Goal: Task Accomplishment & Management: Use online tool/utility

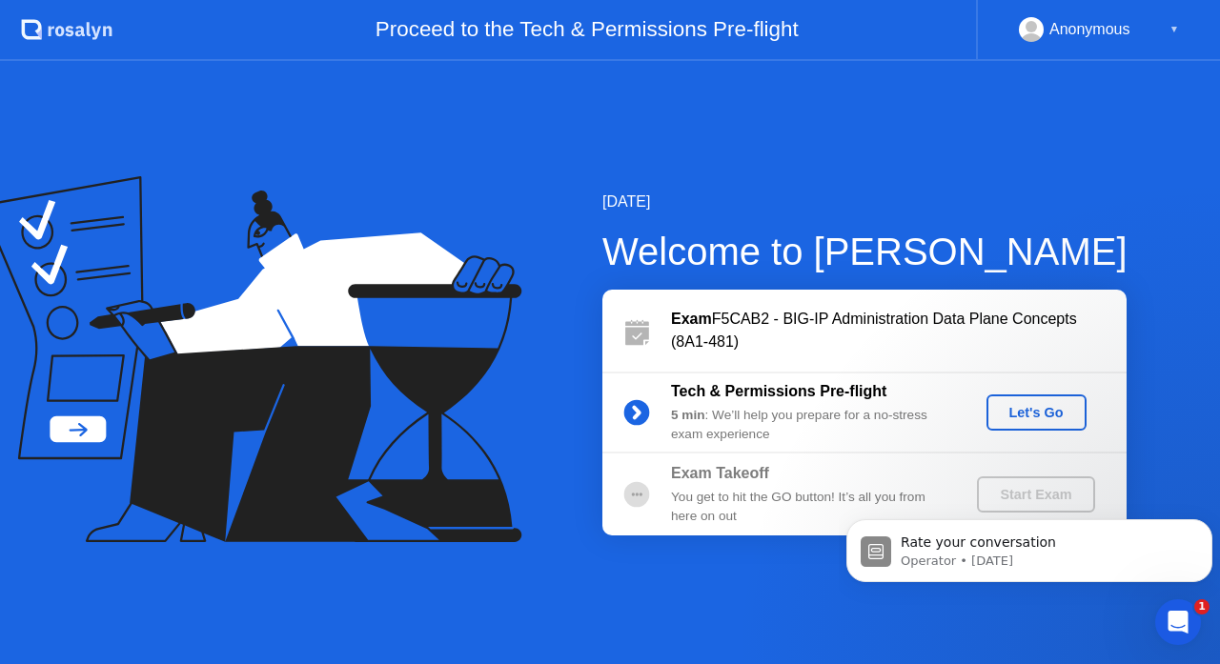
click at [1019, 405] on div "Let's Go" at bounding box center [1036, 412] width 85 height 15
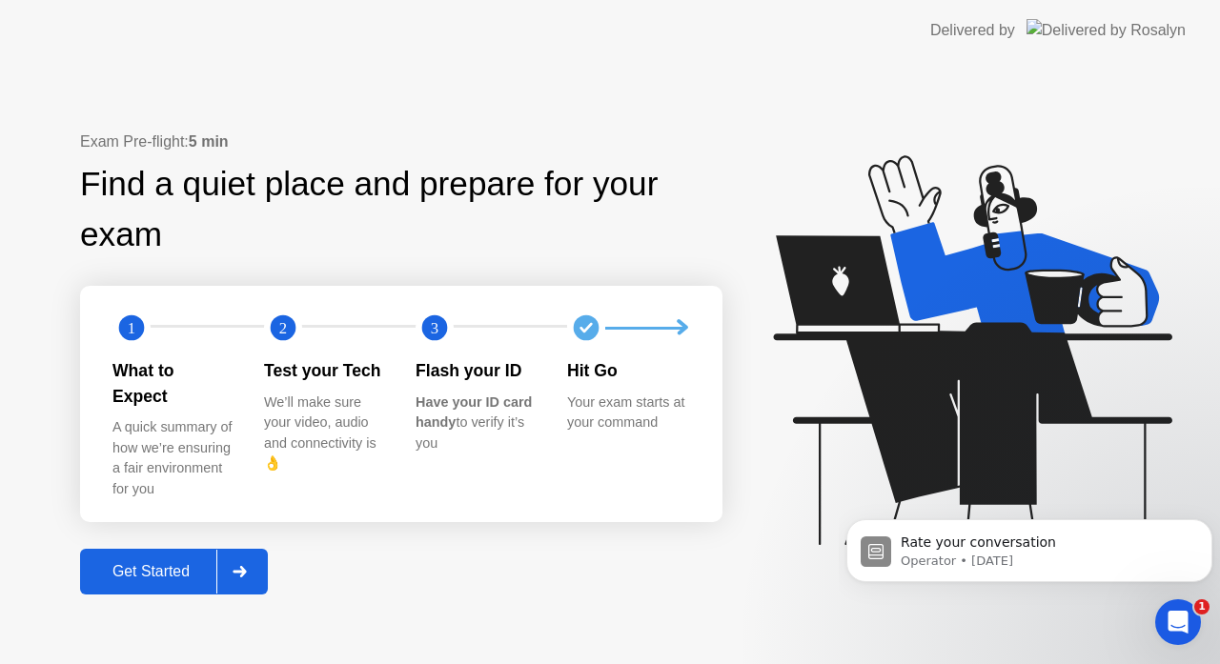
click at [140, 563] on div "Get Started" at bounding box center [151, 571] width 131 height 17
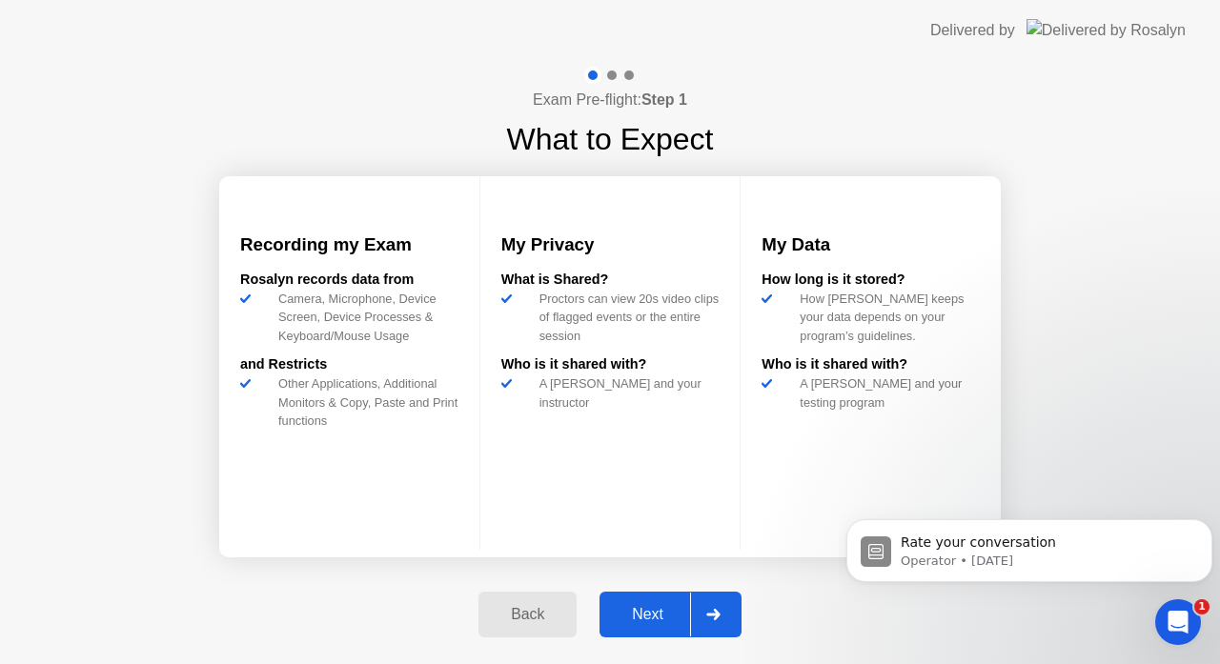
click at [659, 615] on div "Next" at bounding box center [647, 614] width 85 height 17
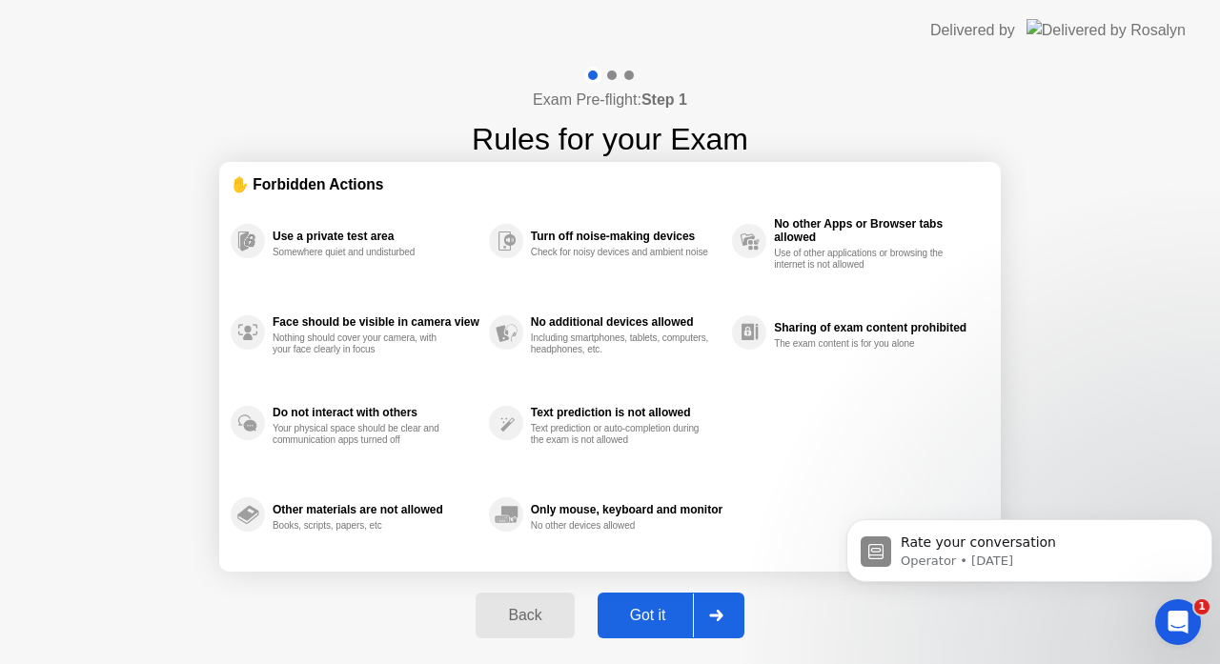
click at [91, 539] on div "Exam Pre-flight: Step 1 Rules for your Exam ✋ Forbidden Actions Use a private t…" at bounding box center [610, 363] width 1220 height 604
click at [645, 615] on div "Got it" at bounding box center [648, 615] width 90 height 17
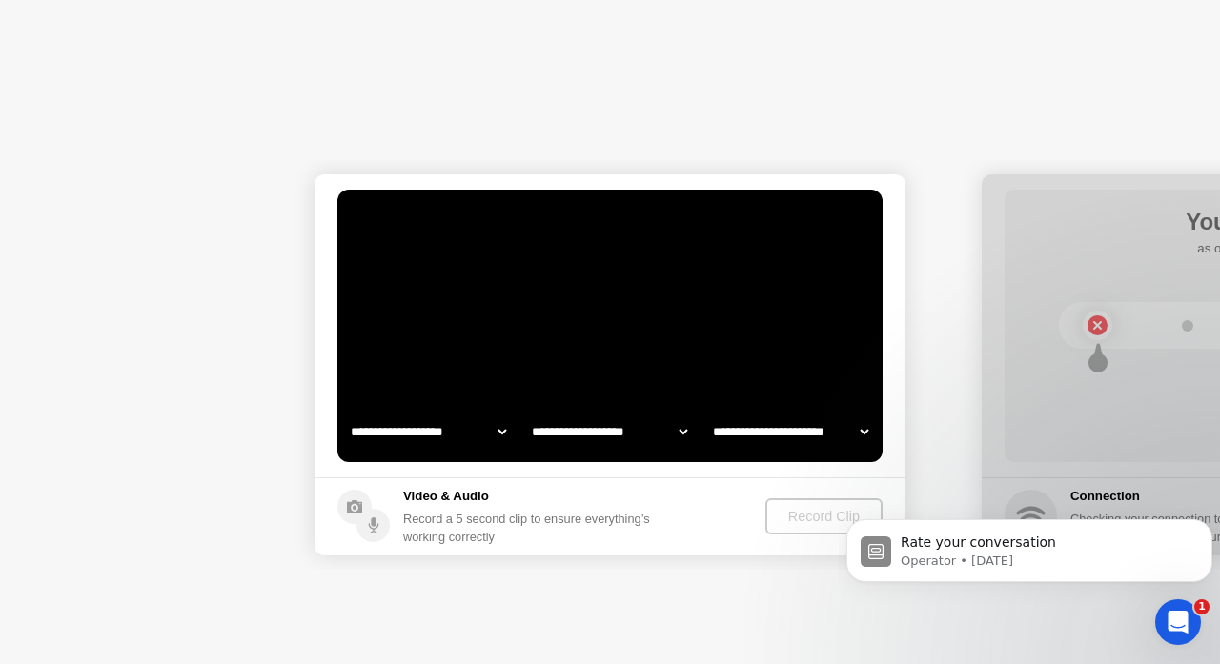
select select "**********"
select select "*******"
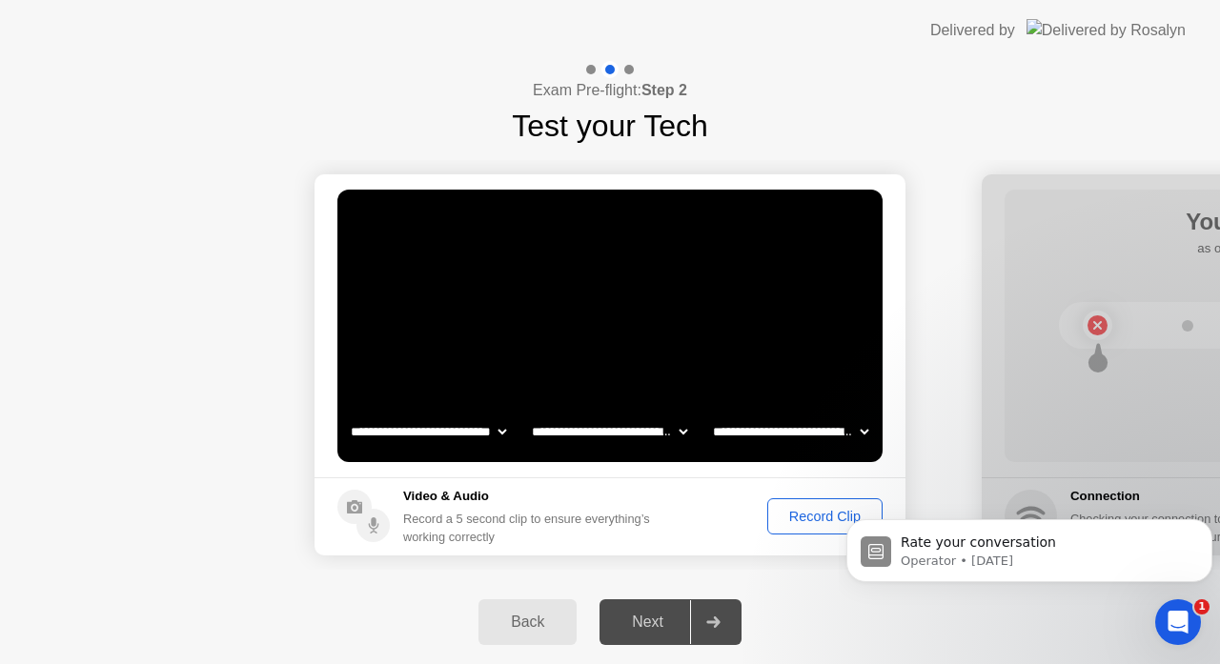
click at [828, 504] on button "Record Clip" at bounding box center [824, 516] width 115 height 36
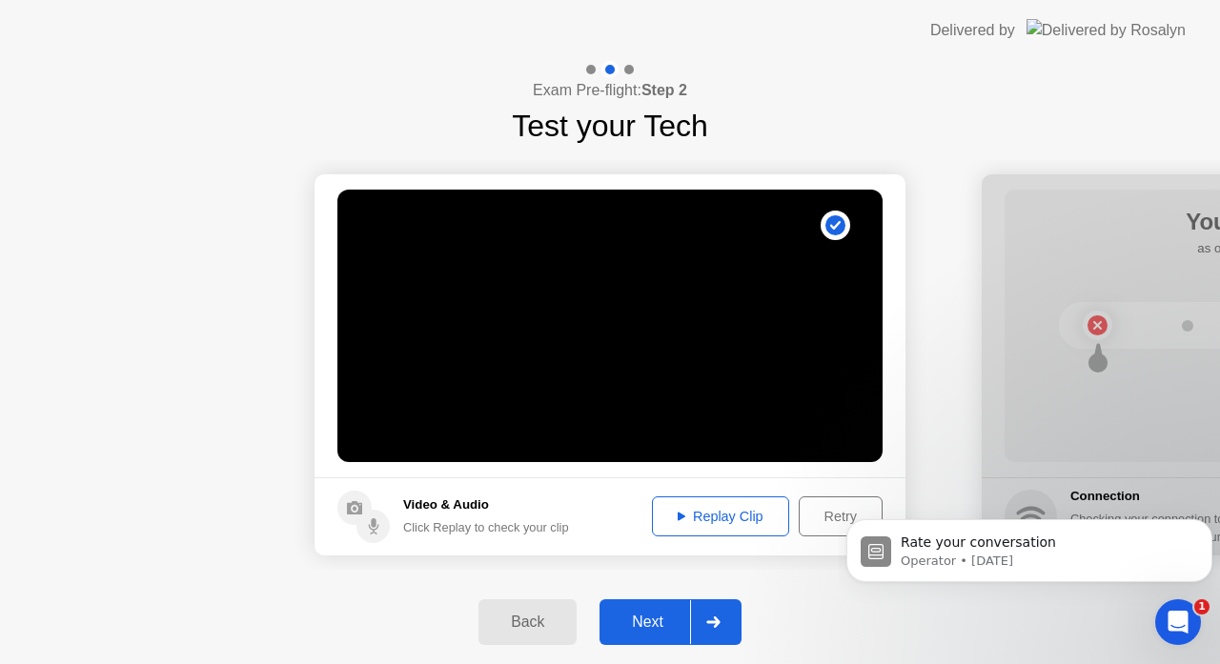
click at [654, 631] on div "Next" at bounding box center [647, 622] width 85 height 17
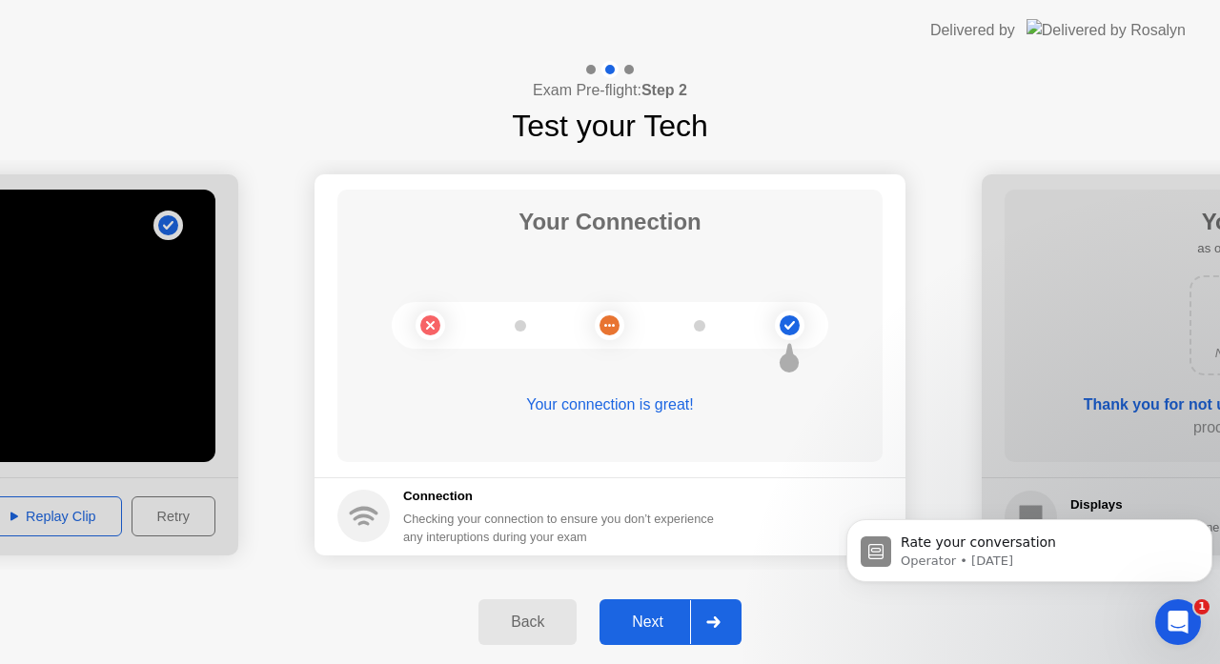
click at [654, 631] on div "Next" at bounding box center [647, 622] width 85 height 17
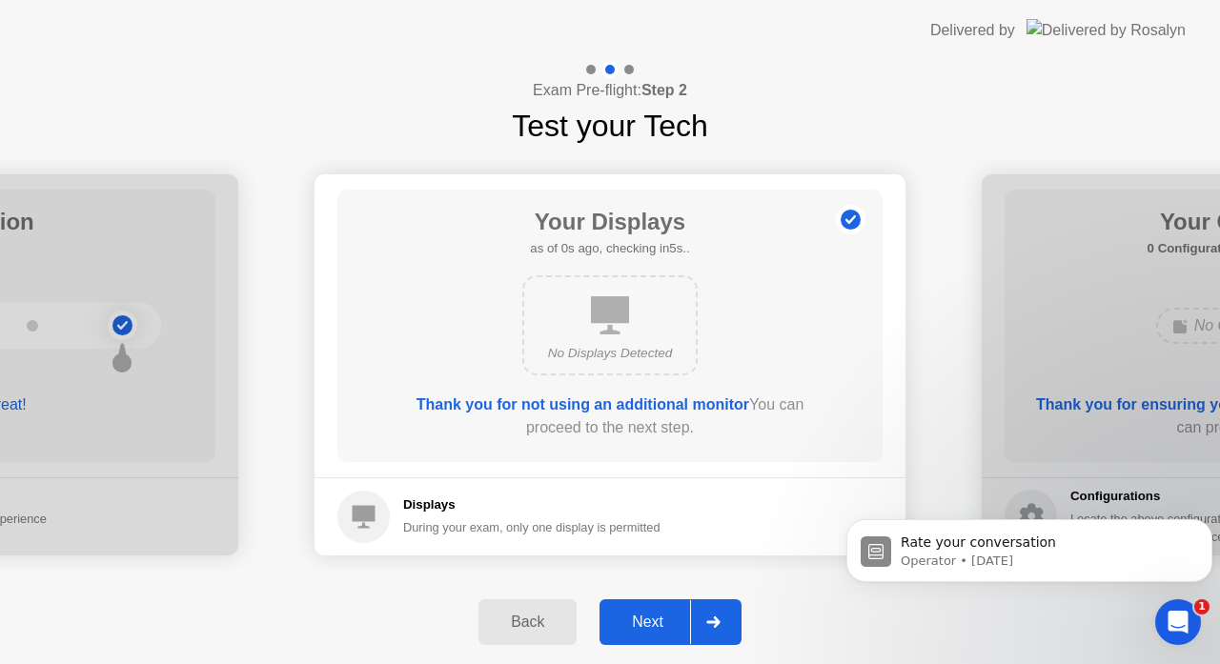
click at [654, 631] on div "Next" at bounding box center [647, 622] width 85 height 17
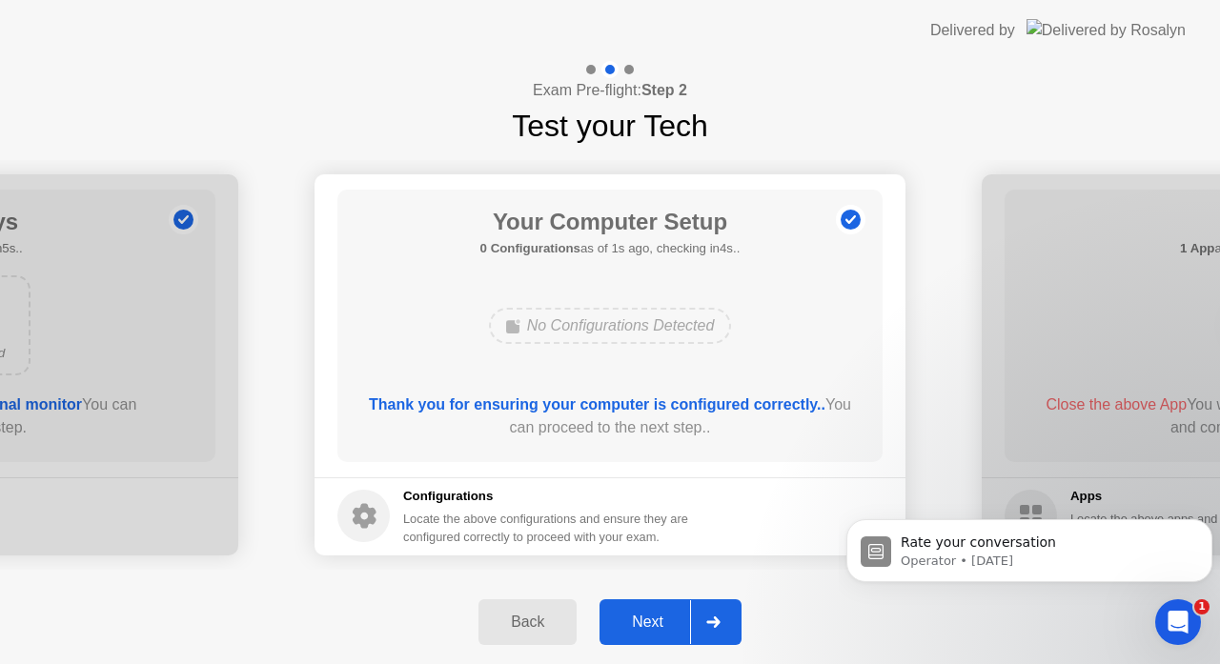
click at [654, 631] on div "Next" at bounding box center [647, 622] width 85 height 17
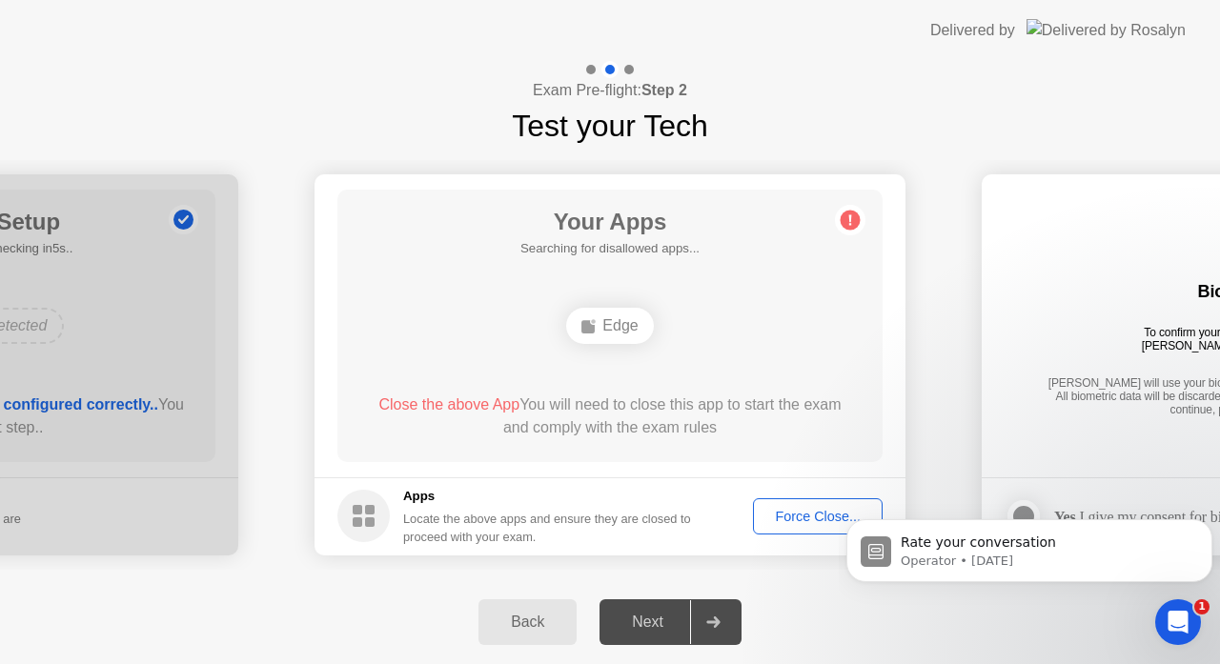
click at [654, 631] on div "Next" at bounding box center [647, 622] width 85 height 17
click at [793, 500] on button "Force Close..." at bounding box center [818, 516] width 130 height 36
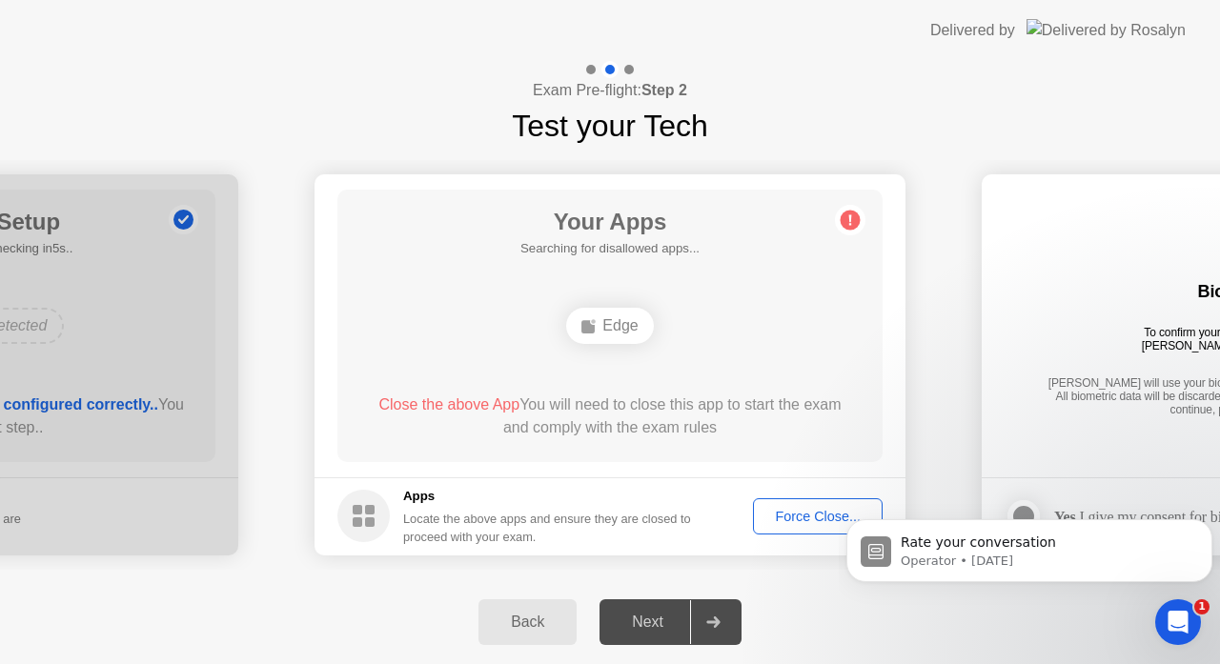
click at [726, 592] on div "Back Next" at bounding box center [610, 622] width 1220 height 84
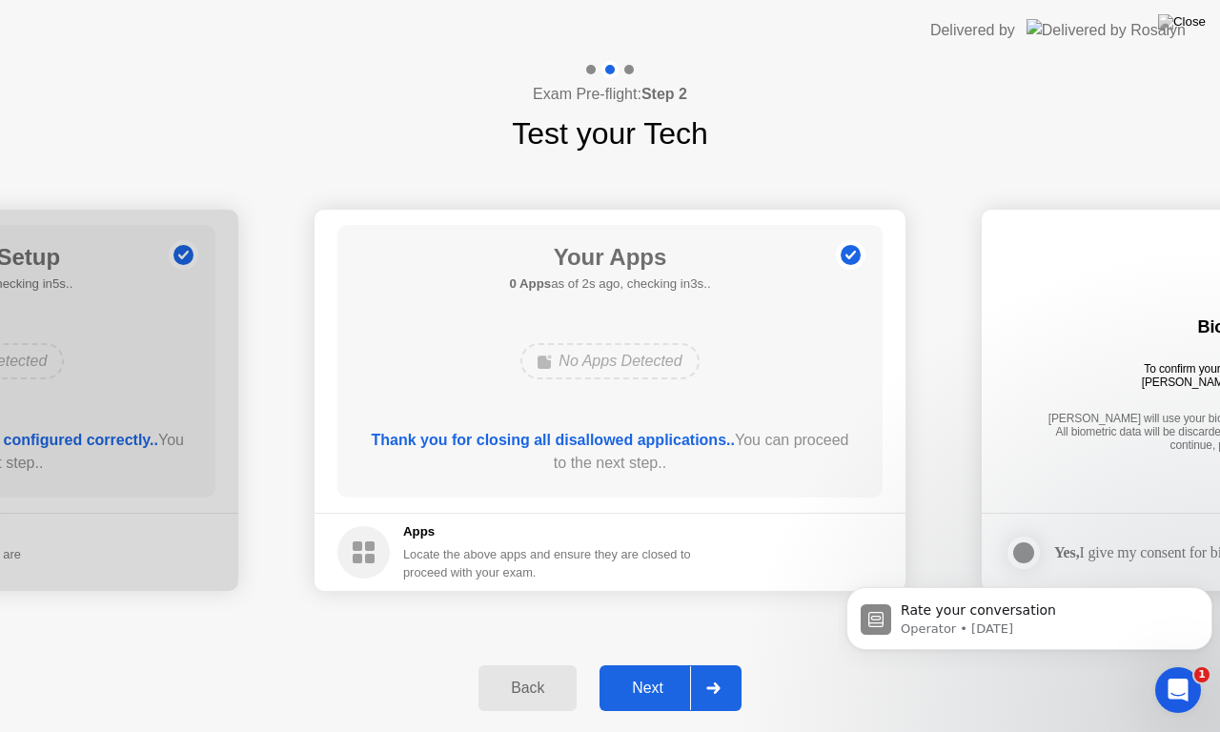
click at [635, 663] on div "Next" at bounding box center [647, 687] width 85 height 17
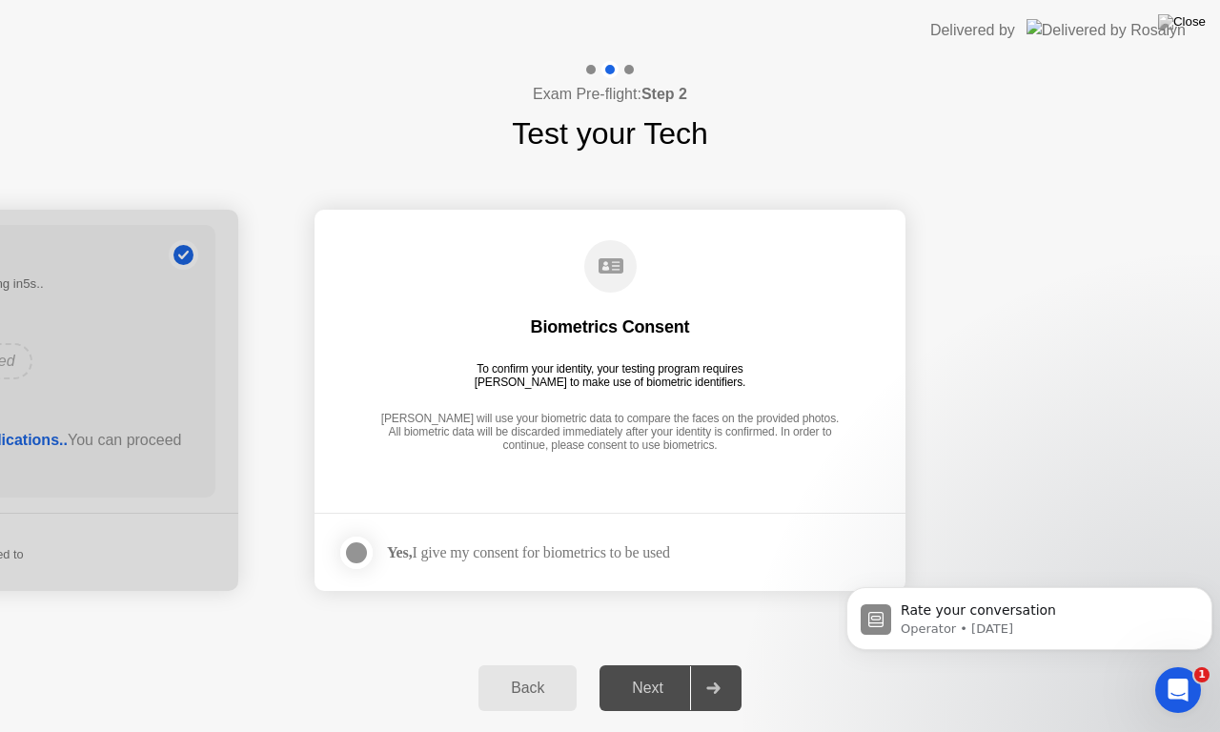
click at [365, 555] on div at bounding box center [356, 552] width 23 height 23
click at [656, 663] on div "Next" at bounding box center [647, 687] width 85 height 17
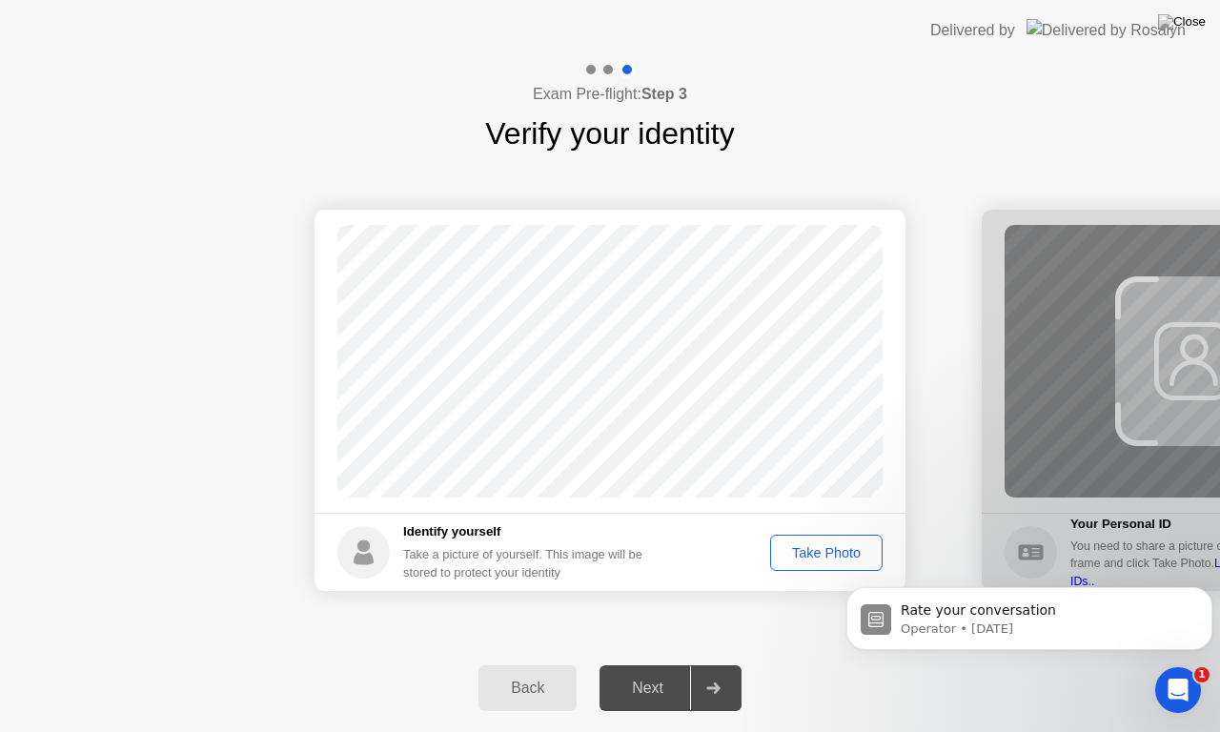
click at [815, 551] on div "Take Photo" at bounding box center [826, 552] width 99 height 15
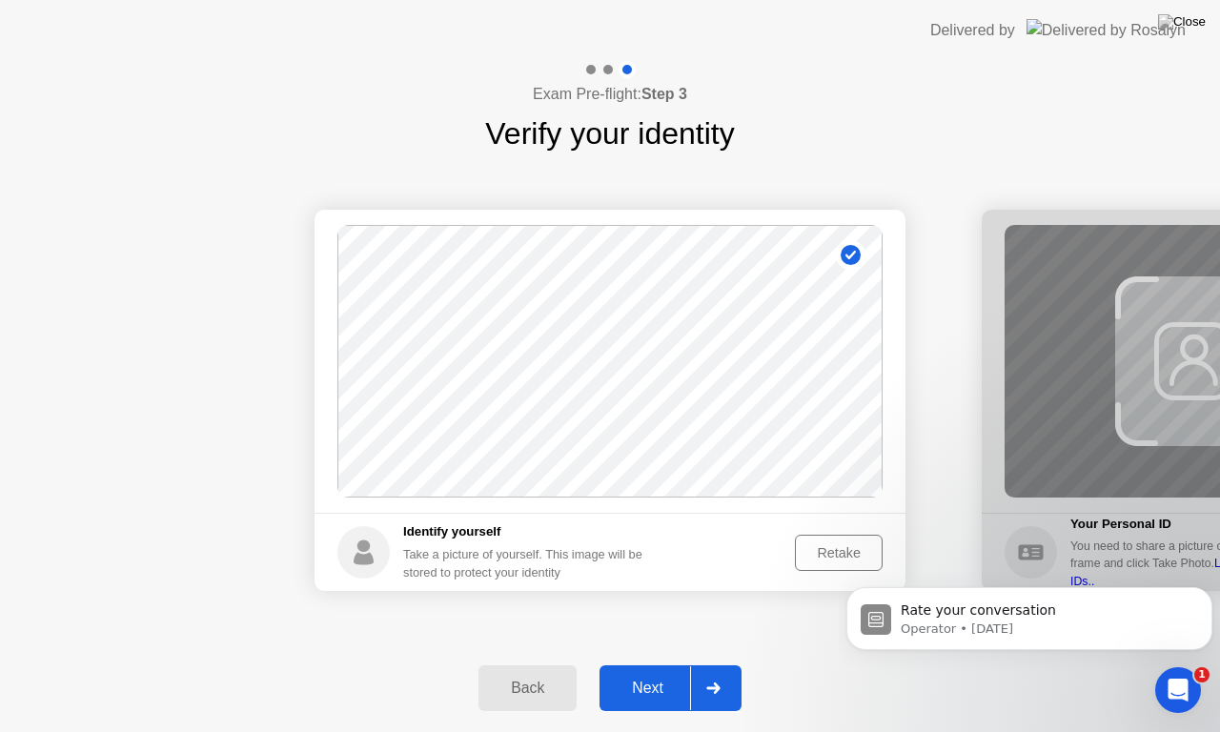
click at [817, 550] on div "Retake" at bounding box center [838, 552] width 74 height 15
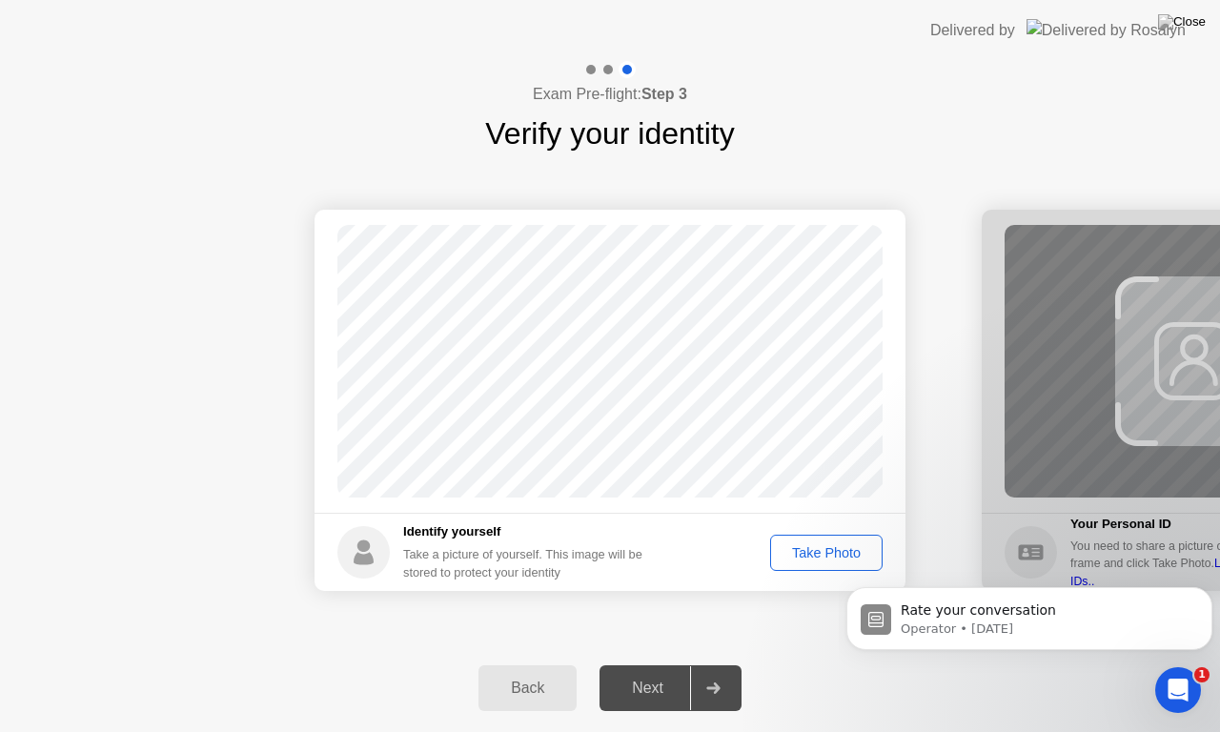
click at [817, 550] on div "Take Photo" at bounding box center [826, 552] width 99 height 15
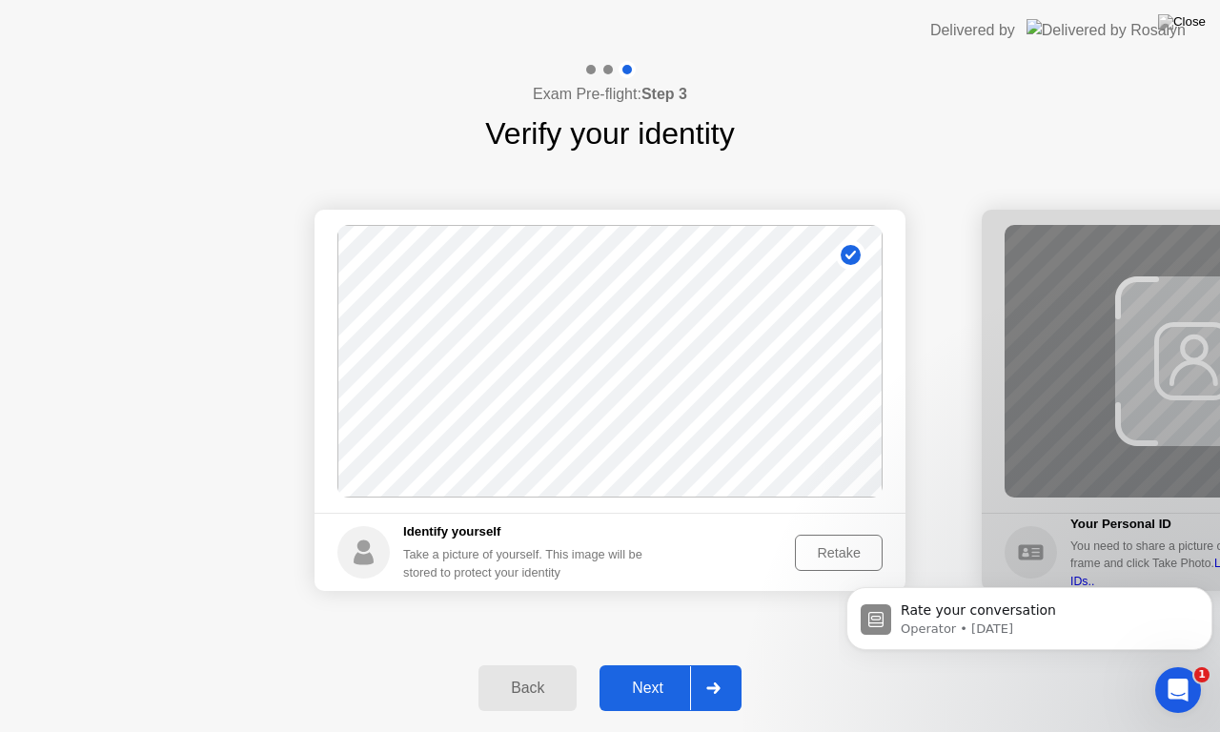
click at [638, 663] on div "Next" at bounding box center [647, 687] width 85 height 17
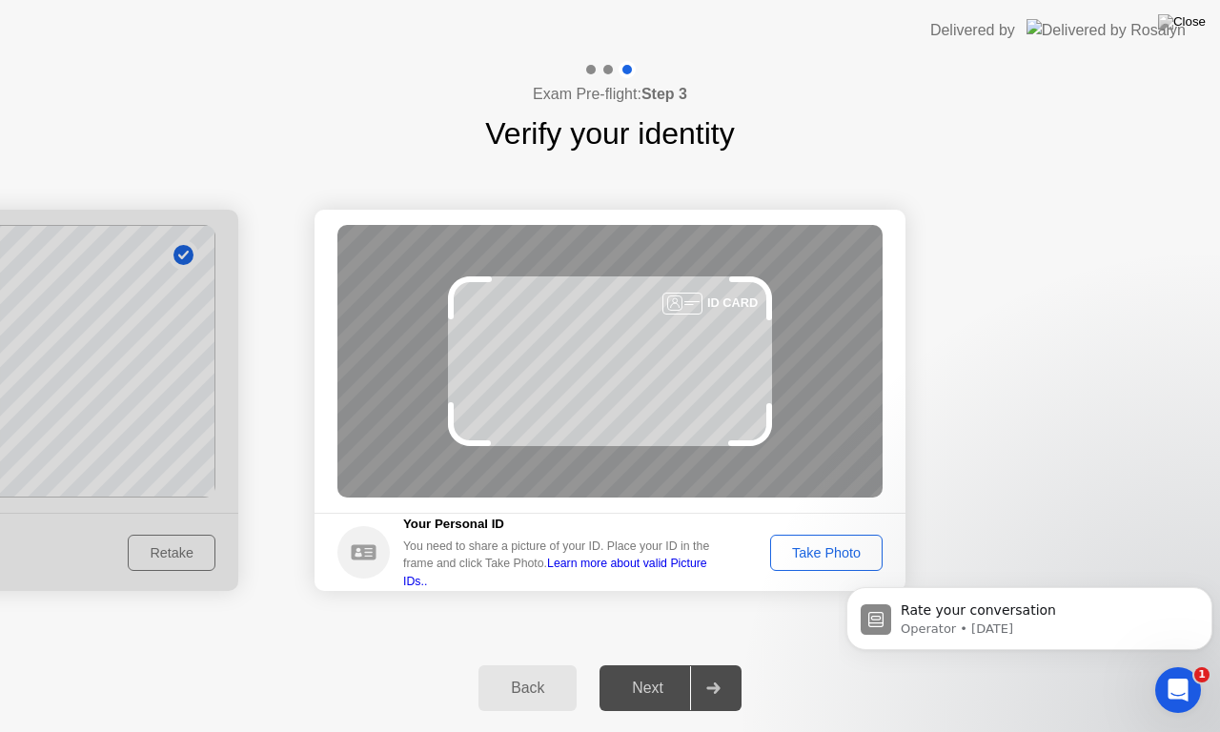
click at [805, 558] on div "Take Photo" at bounding box center [826, 552] width 99 height 15
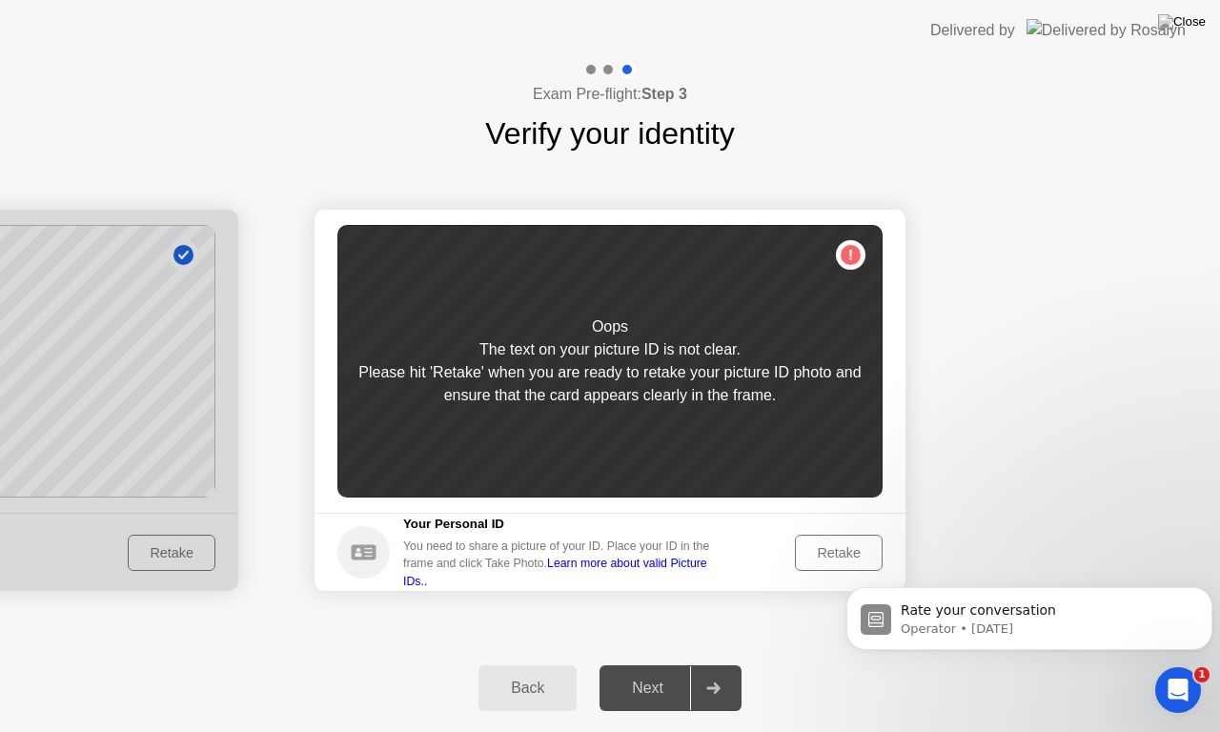
click at [820, 546] on div "Retake" at bounding box center [838, 552] width 74 height 15
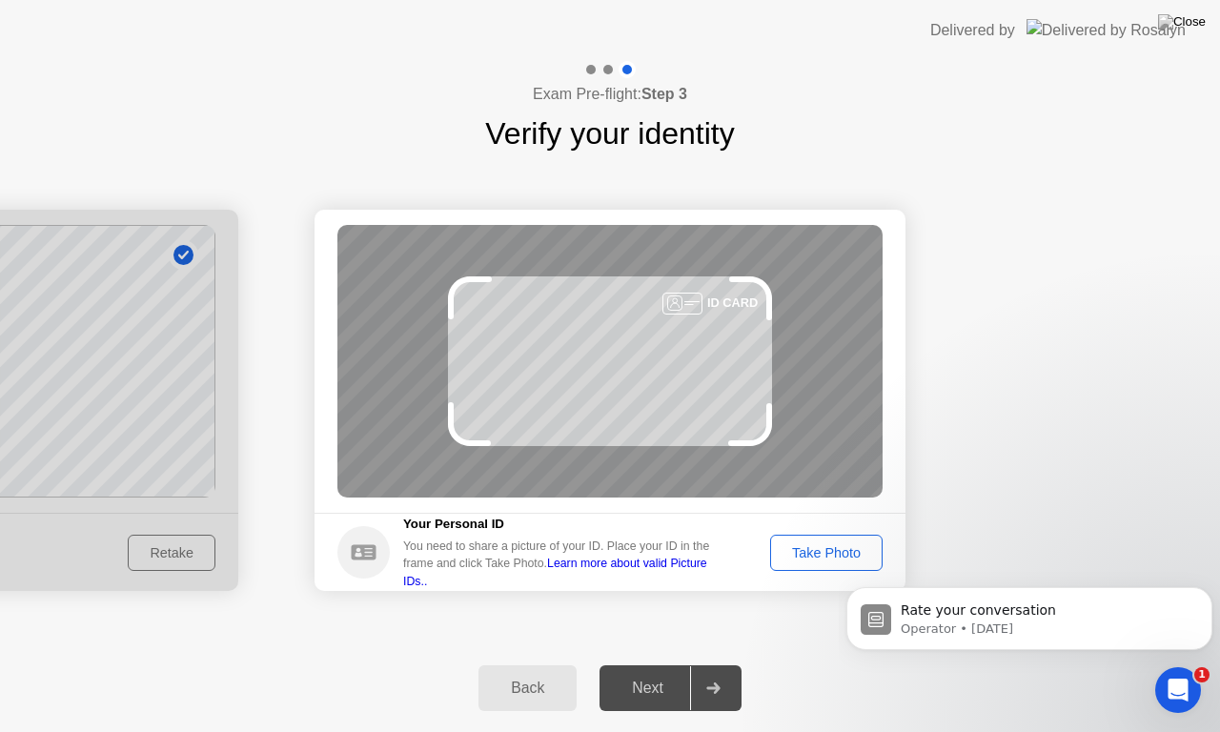
click at [820, 546] on div "Take Photo" at bounding box center [826, 552] width 99 height 15
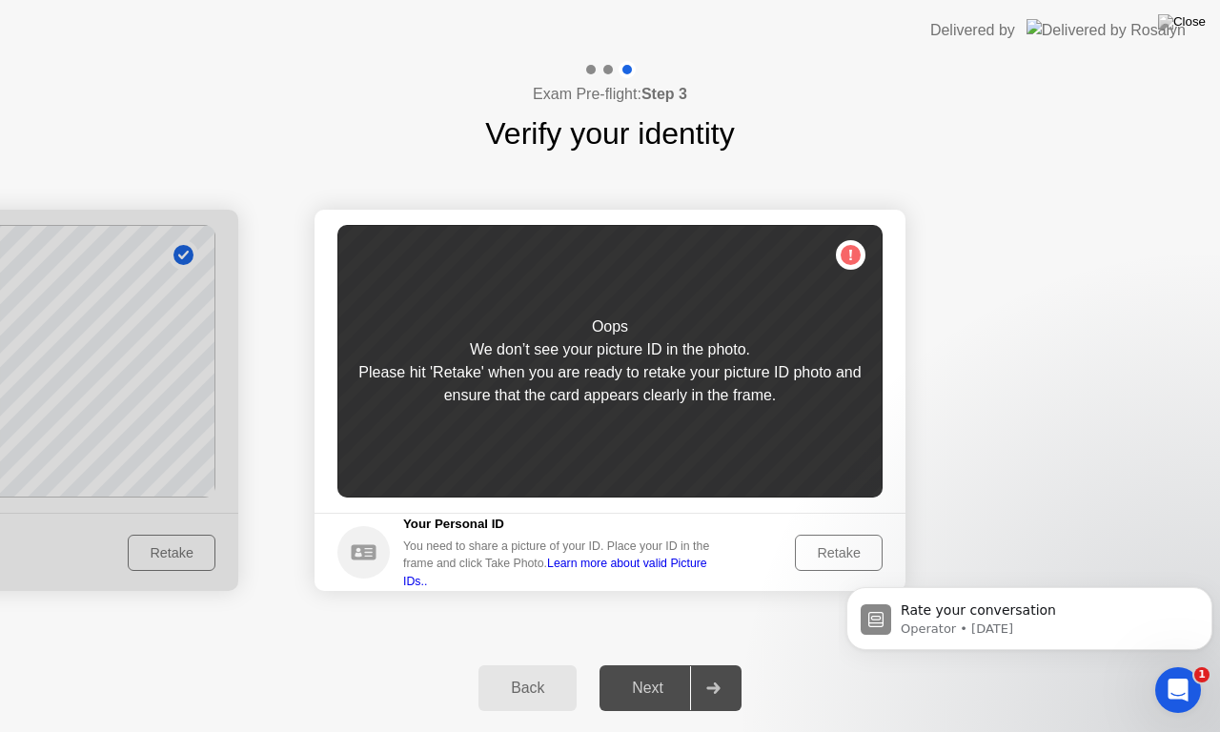
click at [823, 553] on div "Retake" at bounding box center [838, 552] width 74 height 15
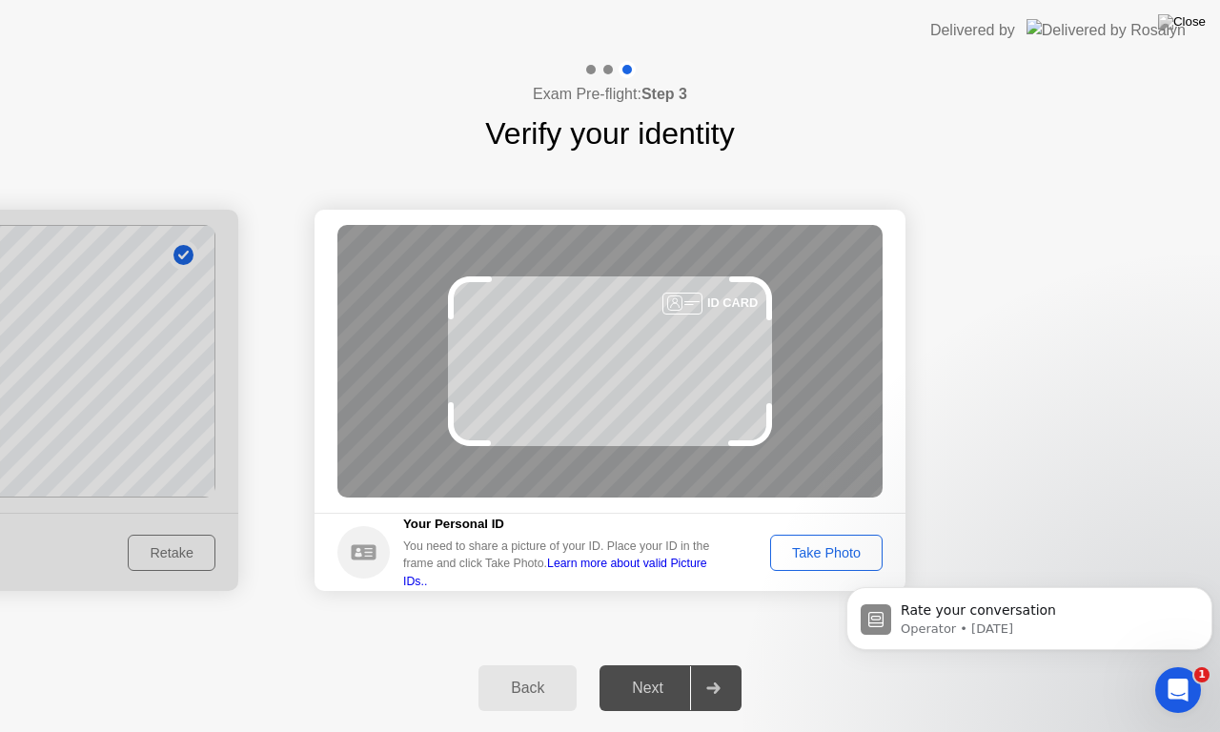
click at [823, 553] on div "Take Photo" at bounding box center [826, 552] width 99 height 15
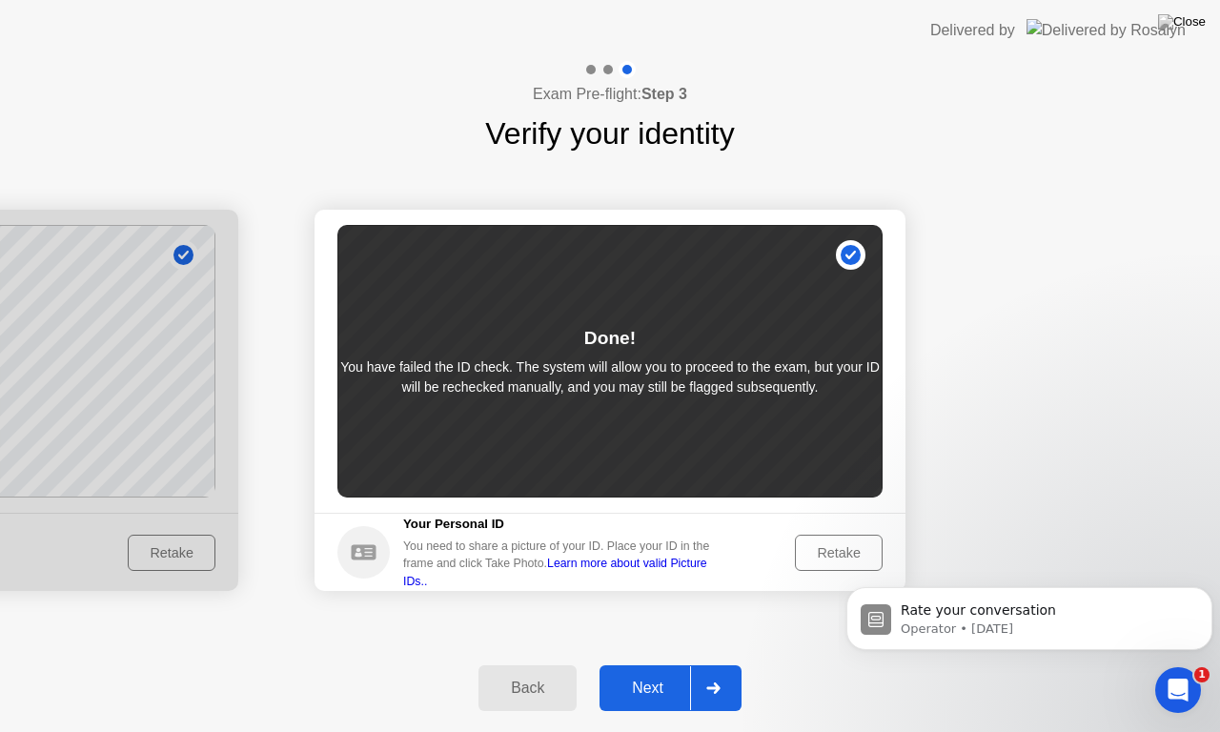
click at [609, 663] on button "Next" at bounding box center [670, 688] width 142 height 46
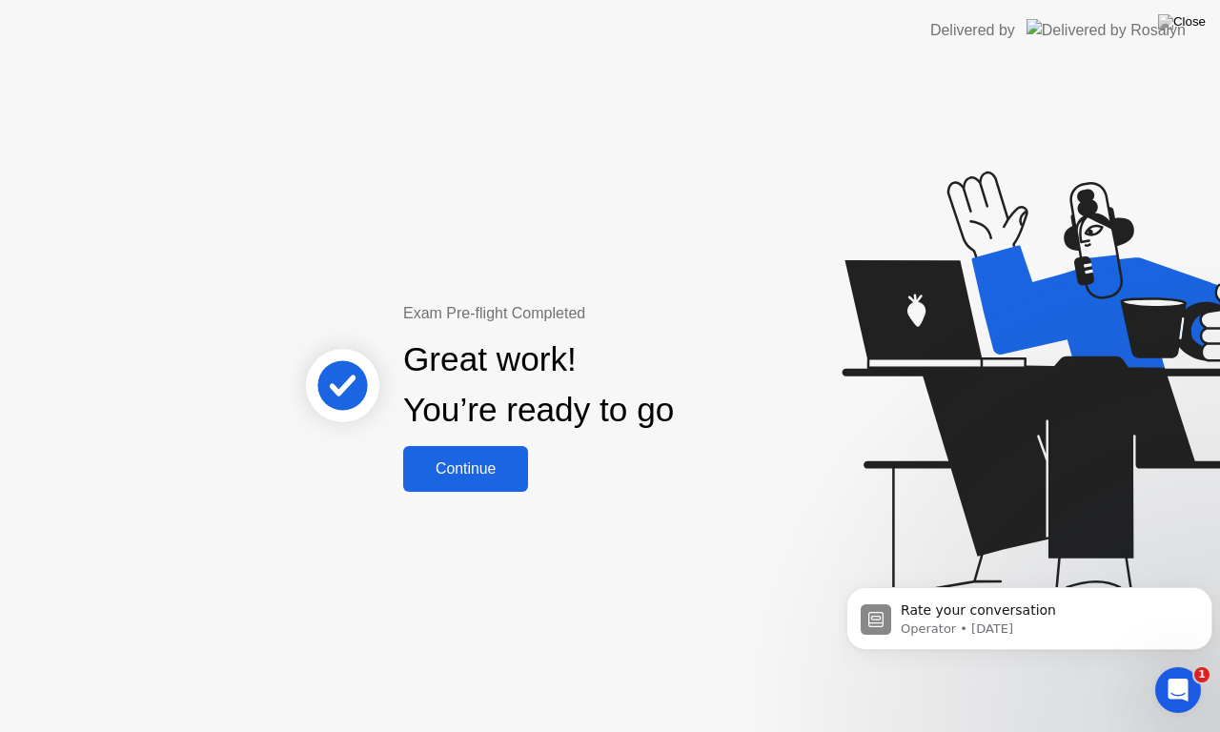
click at [451, 460] on div "Continue" at bounding box center [465, 468] width 113 height 17
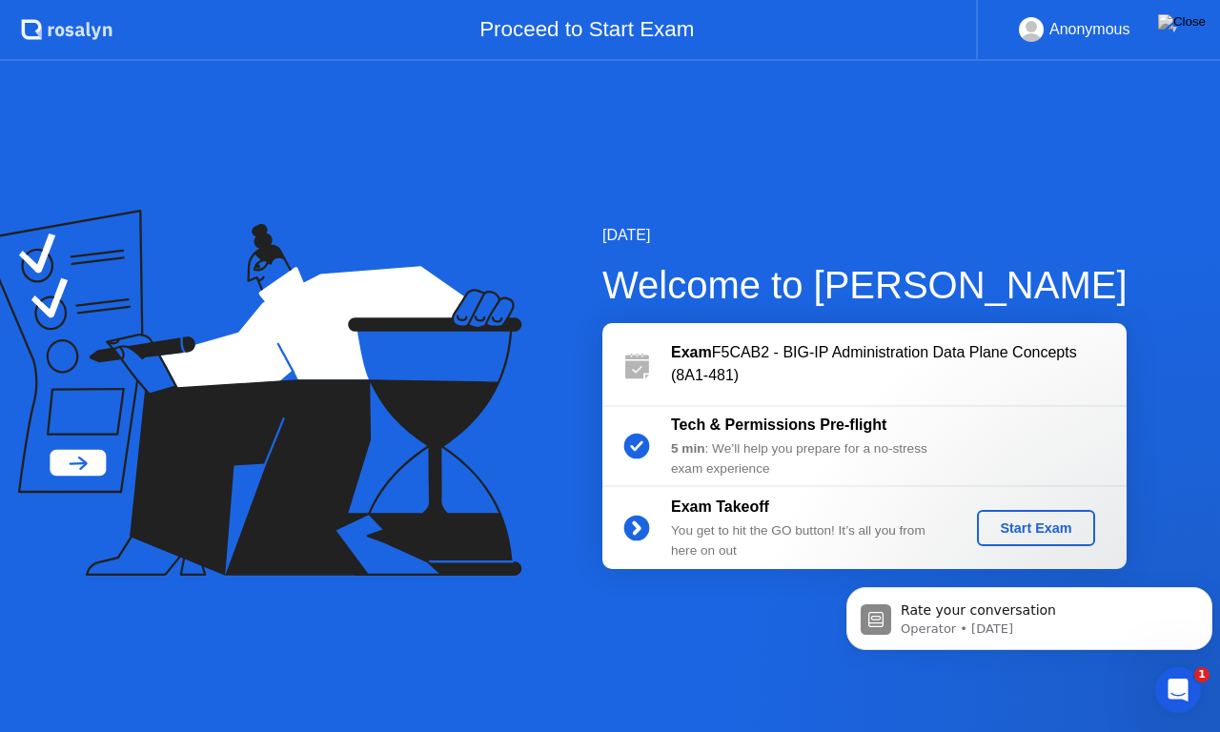
click at [1016, 526] on div "Start Exam" at bounding box center [1035, 527] width 102 height 15
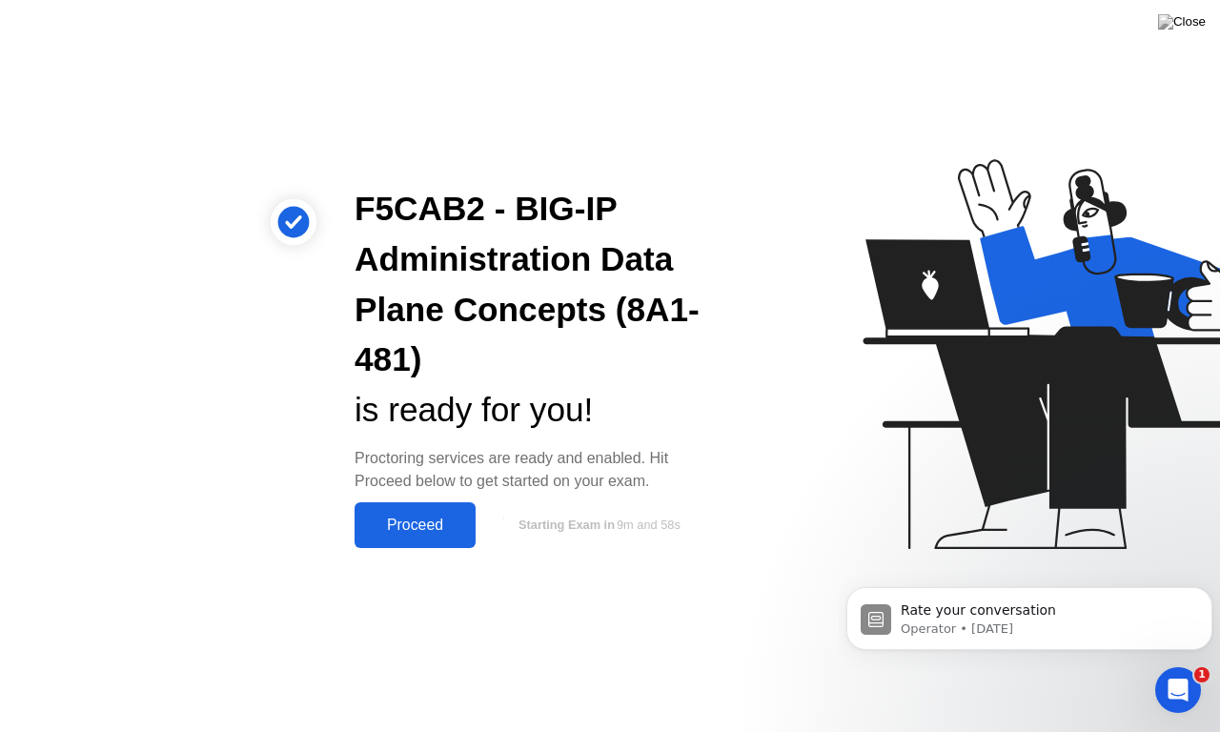
click at [446, 521] on div "Proceed" at bounding box center [415, 524] width 110 height 17
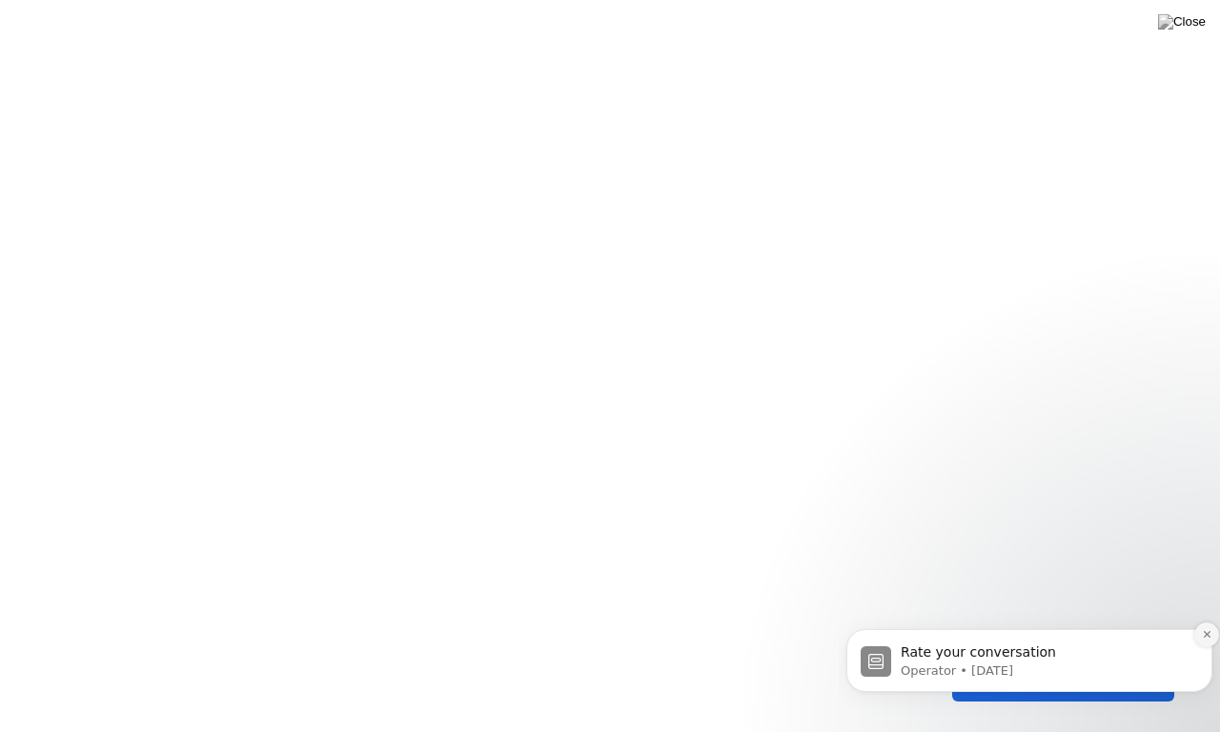
click at [1208, 636] on icon "Dismiss notification" at bounding box center [1205, 634] width 7 height 7
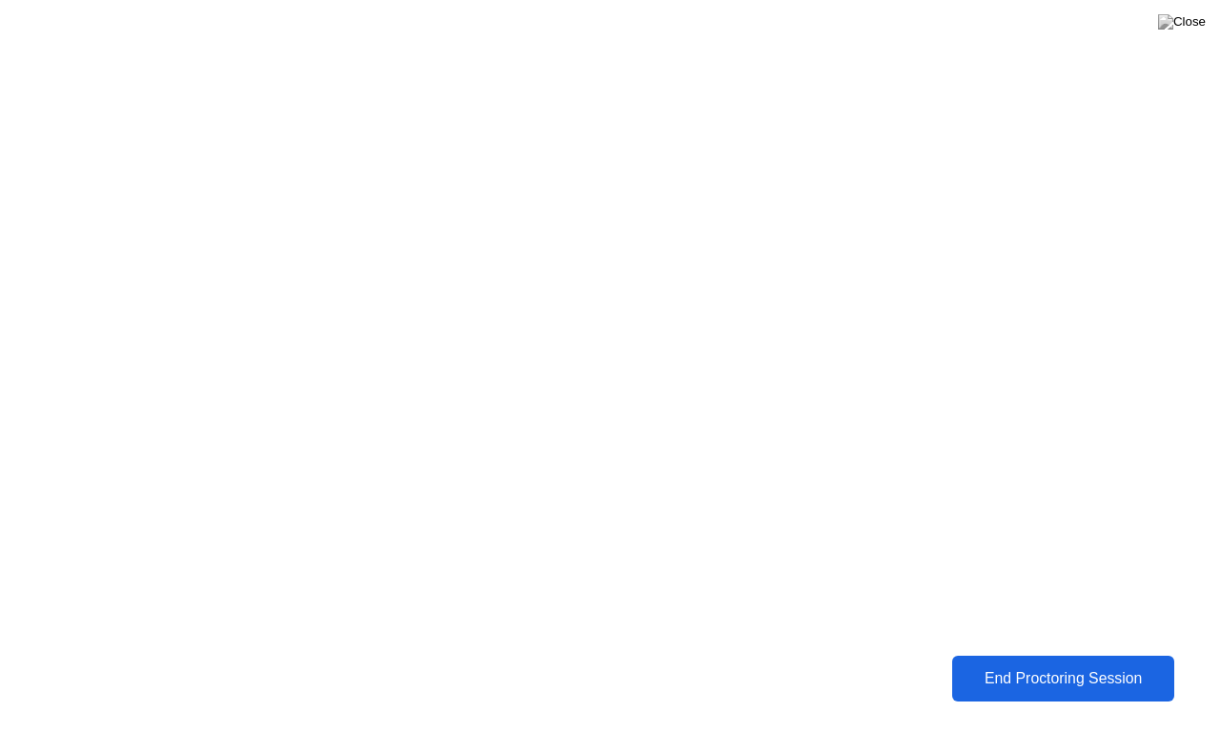
click at [1089, 663] on div "End Proctoring Session" at bounding box center [1063, 678] width 214 height 17
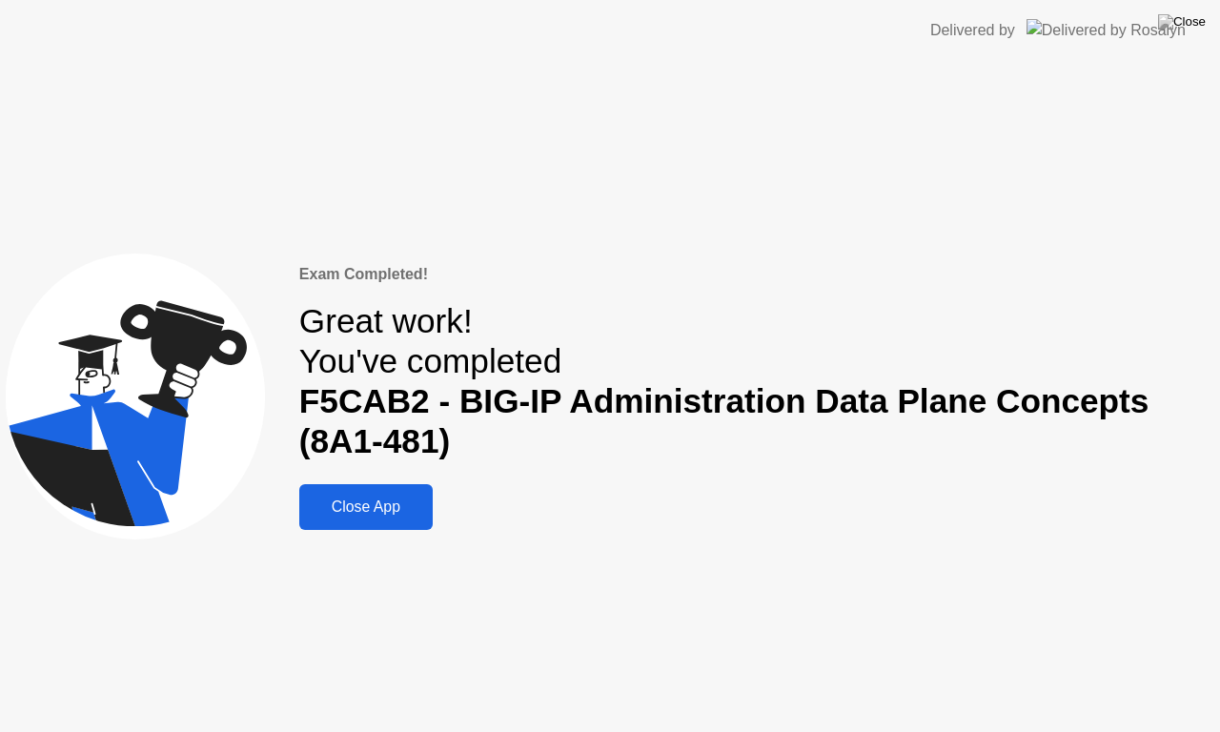
click at [393, 515] on div "Close App" at bounding box center [366, 506] width 122 height 17
